Goal: Navigation & Orientation: Find specific page/section

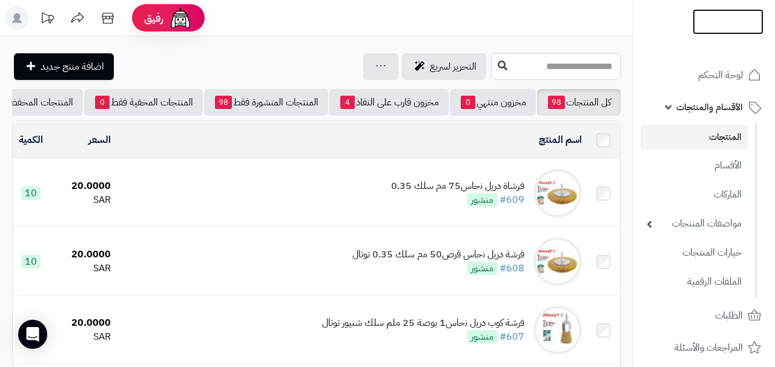
click at [721, 20] on img at bounding box center [728, 21] width 71 height 25
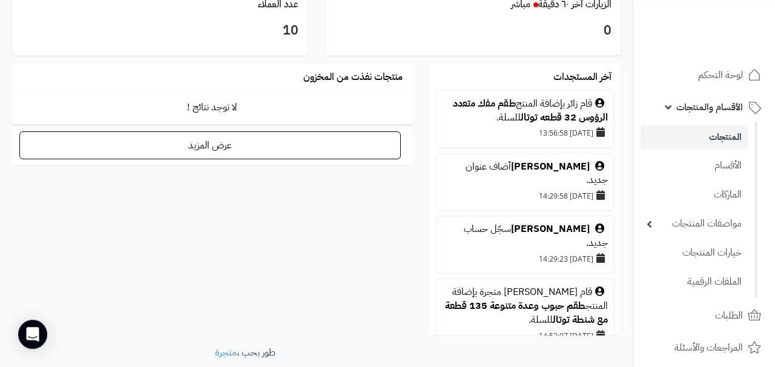
scroll to position [713, 0]
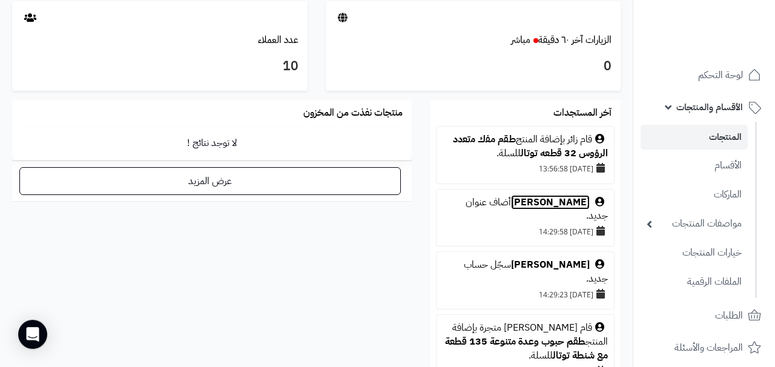
click at [540, 203] on link "[PERSON_NAME]" at bounding box center [550, 202] width 79 height 15
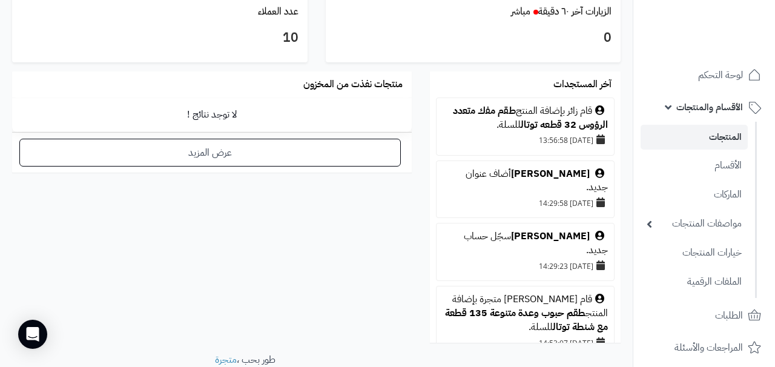
scroll to position [746, 0]
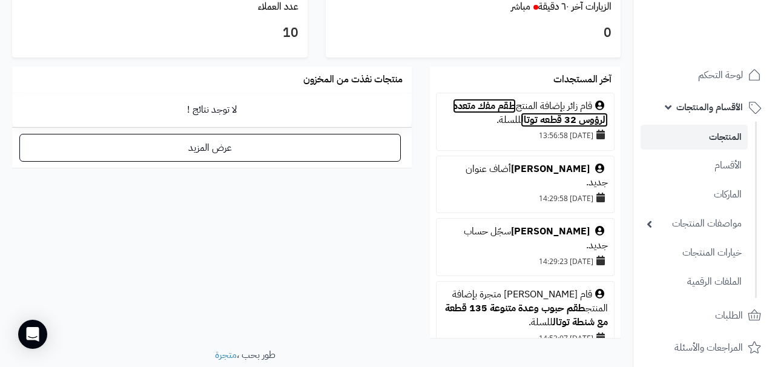
click at [528, 119] on link "ﻁﻘﻡ ﻣﻔﻙ ﻣﺗﻌﺩﺩ ﺍﻟﺭﺅﻭﺱ 32 ﻗﻁﻌﻪ توتال" at bounding box center [530, 113] width 155 height 28
click at [350, 268] on div "آخر المستجدات قام زائر بإضافة المنتج ﻁﻘﻡ ﻣﻔﻙ ﻣﺗﻌﺩﺩ ﺍﻟﺭﺅﻭﺱ 32 ﻗﻁﻌﻪ توتال للسلة. …" at bounding box center [316, 208] width 627 height 282
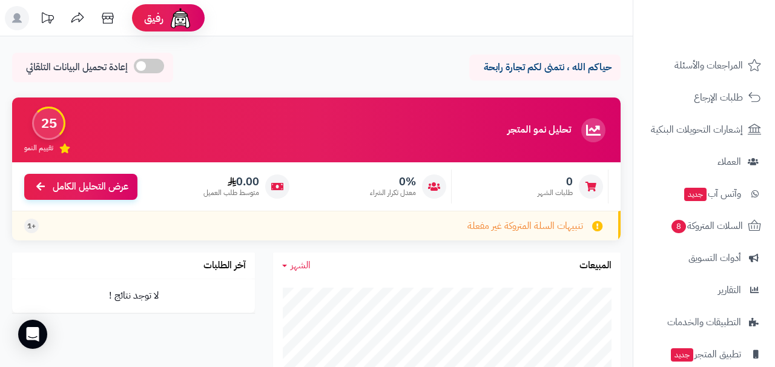
scroll to position [296, 0]
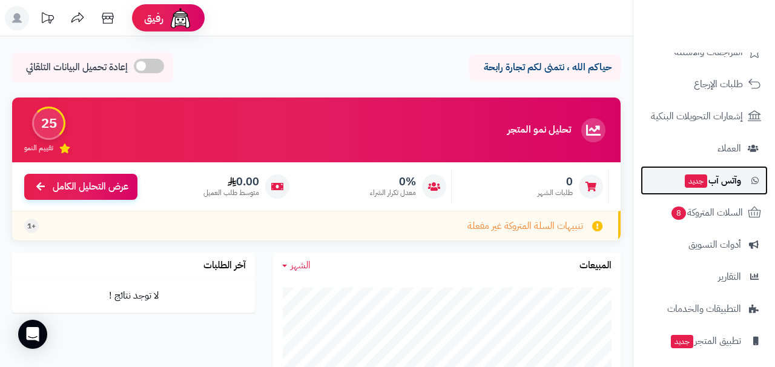
click at [732, 179] on span "وآتس آب جديد" at bounding box center [713, 180] width 58 height 17
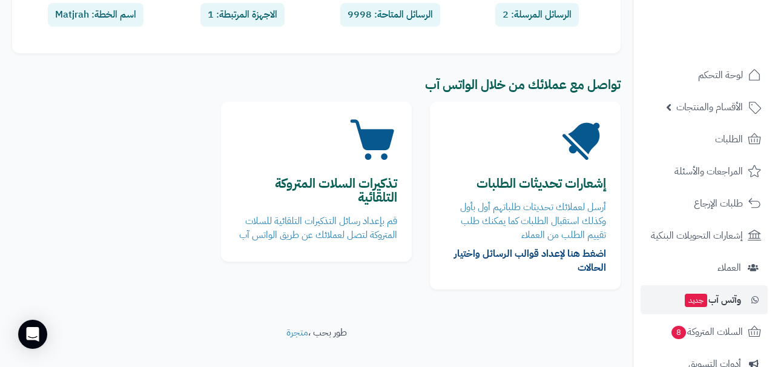
scroll to position [246, 0]
